Goal: Find specific page/section: Find specific page/section

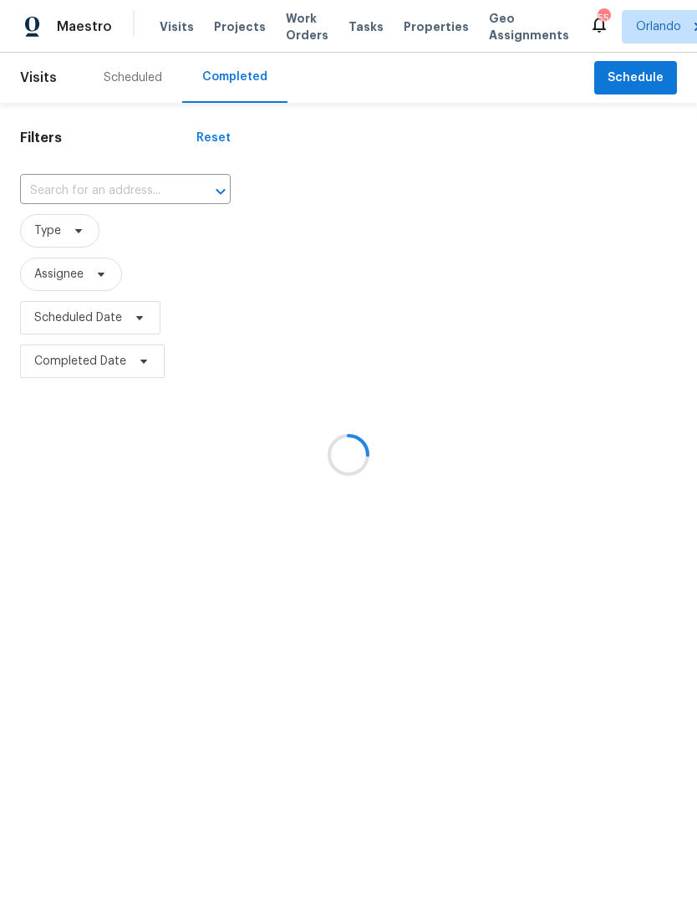
click at [418, 30] on div at bounding box center [348, 454] width 697 height 909
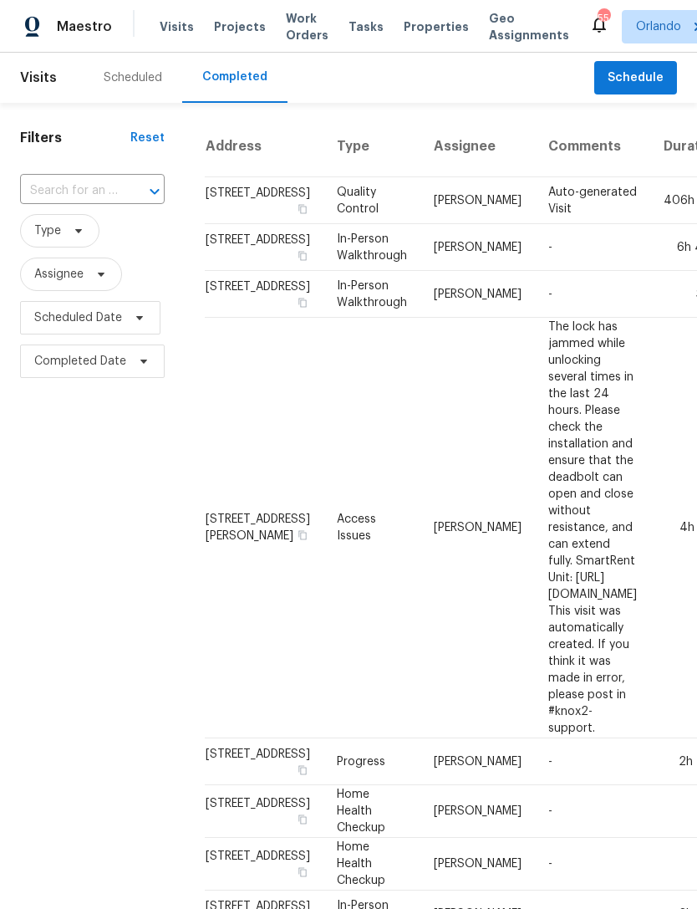
click at [414, 18] on span "Properties" at bounding box center [436, 26] width 65 height 17
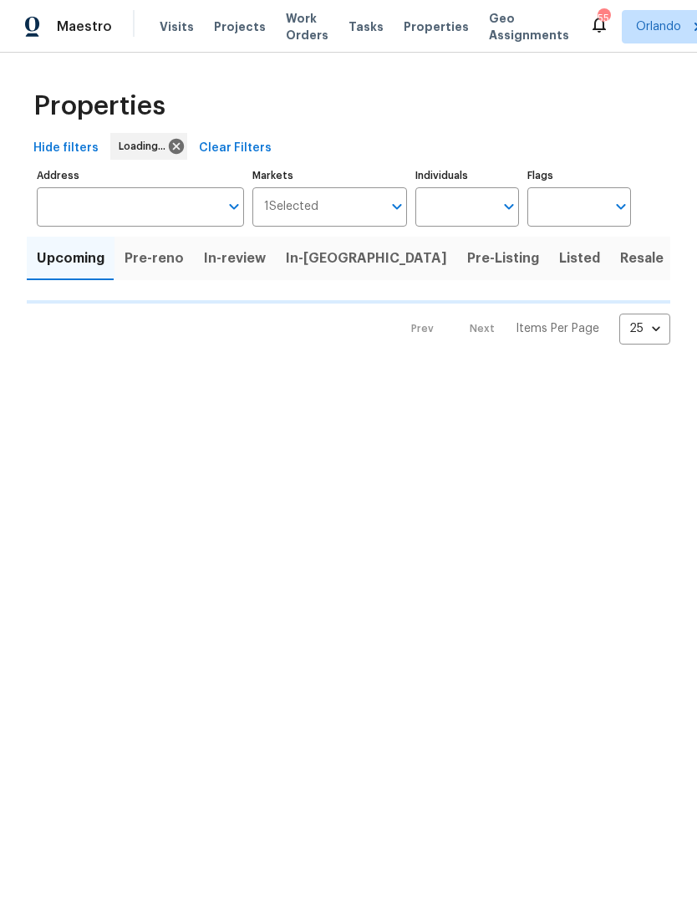
click at [413, 18] on span "Properties" at bounding box center [436, 26] width 65 height 17
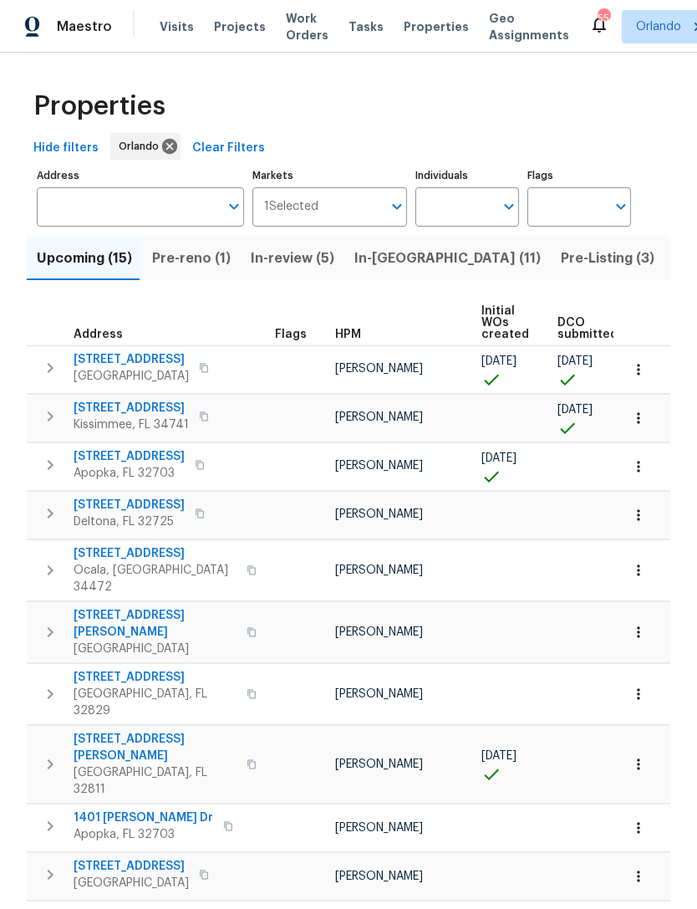
click at [493, 210] on input "Individuals" at bounding box center [455, 206] width 79 height 39
type input "[PERSON_NAME]"
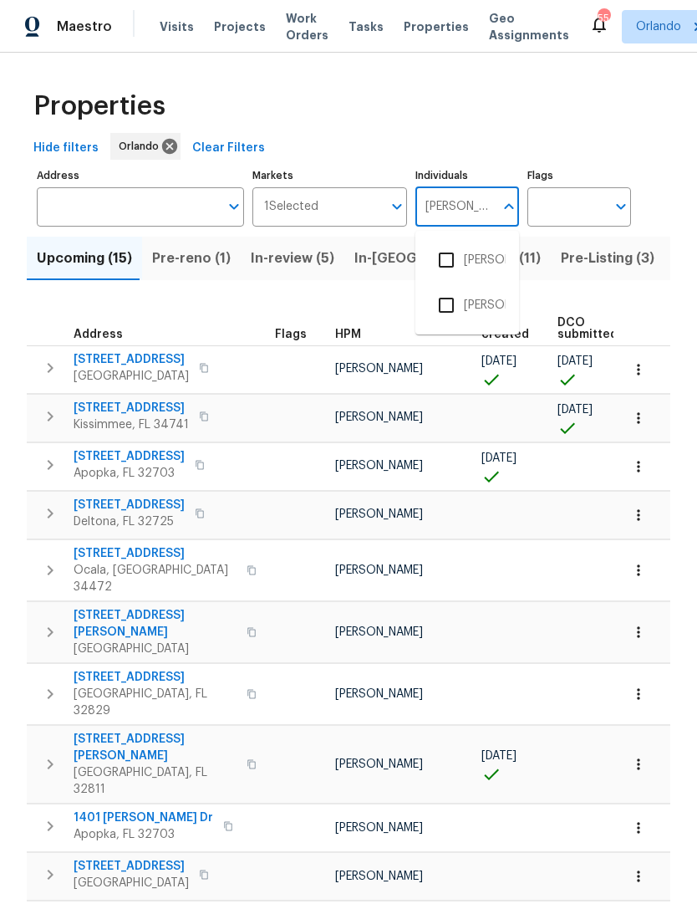
click at [445, 244] on input "checkbox" at bounding box center [446, 260] width 35 height 35
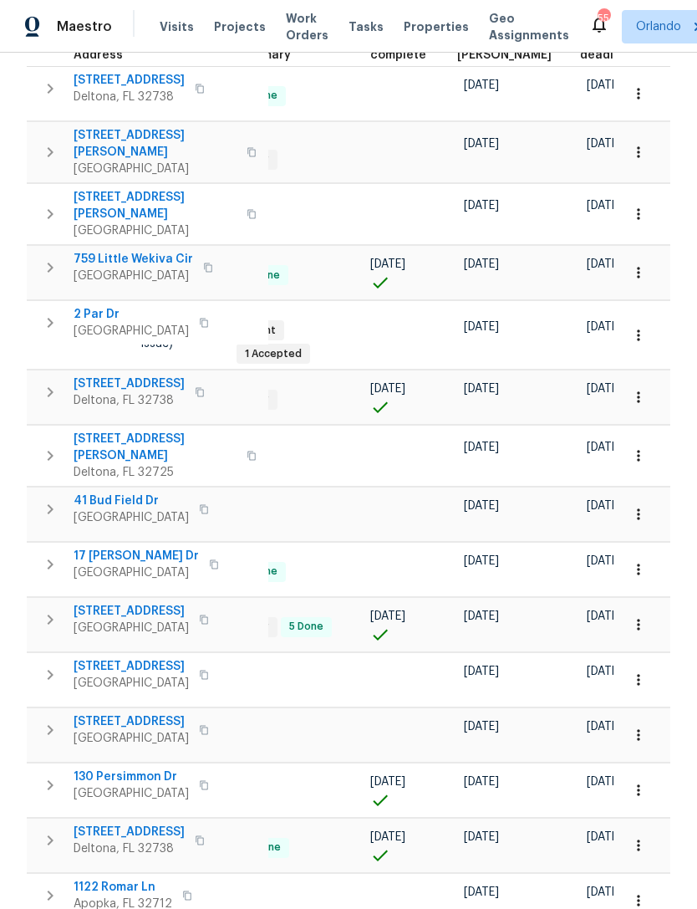
scroll to position [0, 354]
